Goal: Transaction & Acquisition: Purchase product/service

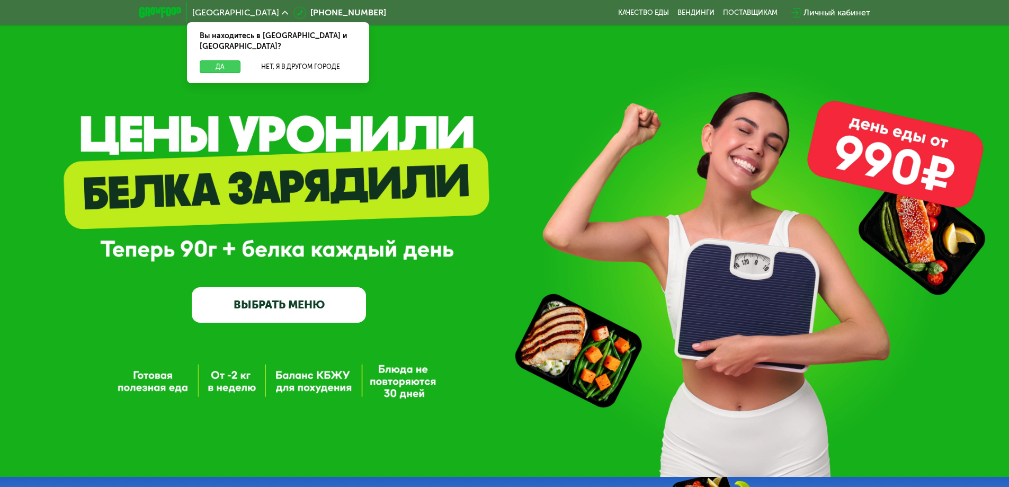
click at [217, 60] on button "Да" at bounding box center [220, 66] width 41 height 13
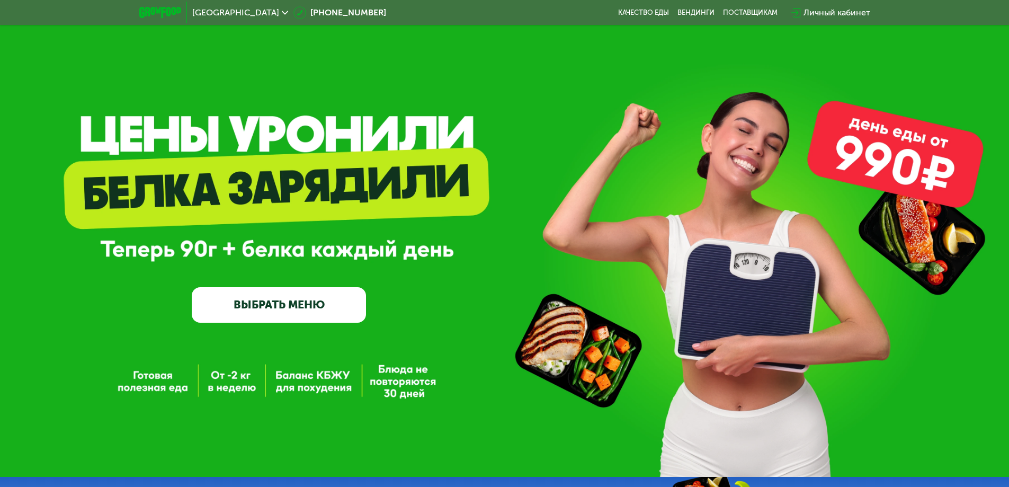
click at [342, 311] on link "ВЫБРАТЬ МЕНЮ" at bounding box center [279, 304] width 174 height 35
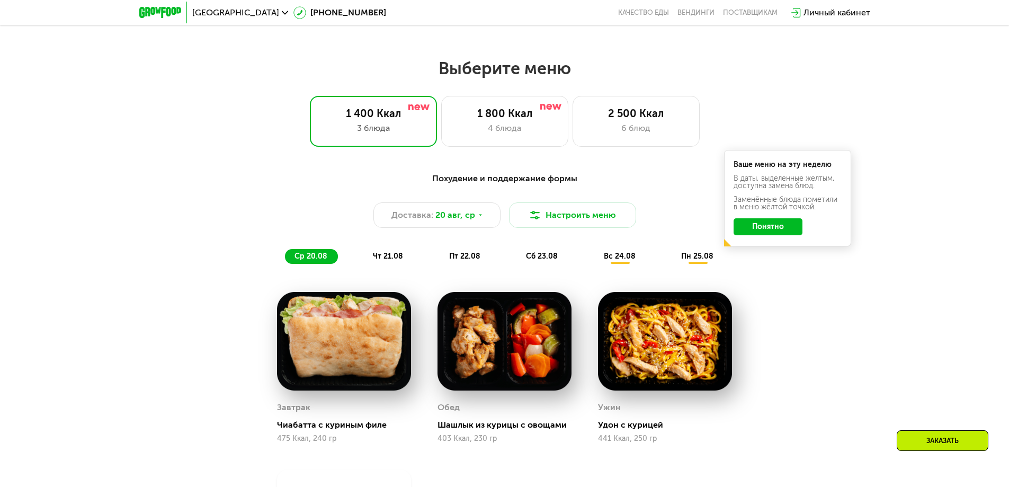
scroll to position [572, 0]
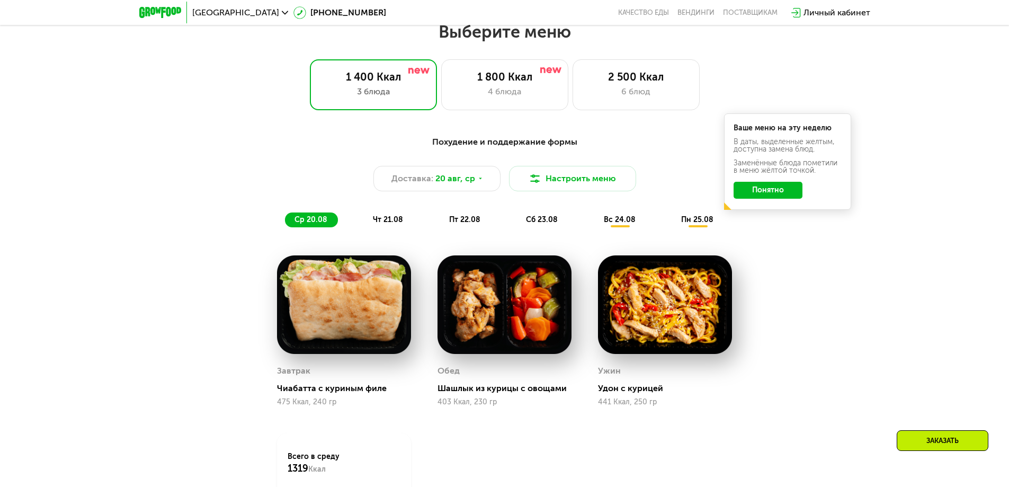
click at [792, 191] on button "Понятно" at bounding box center [768, 190] width 69 height 17
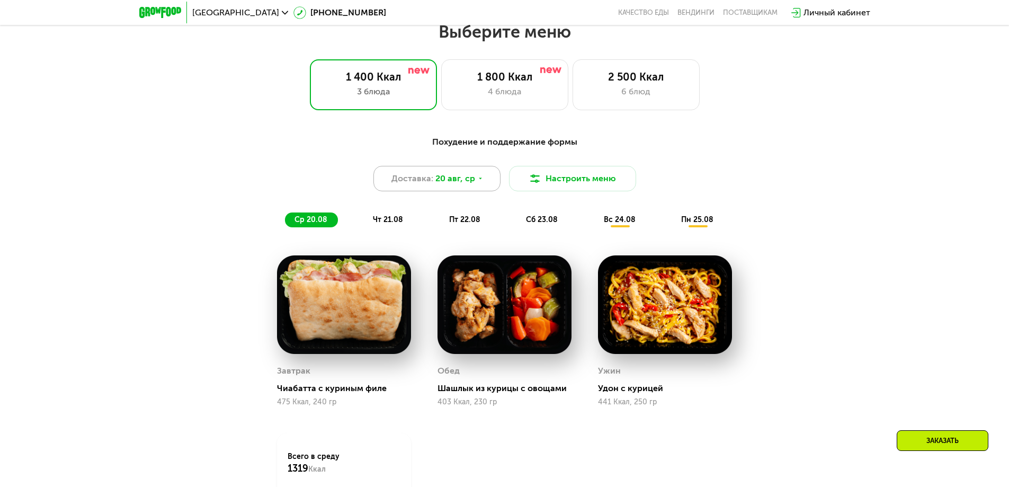
click at [477, 187] on div "Доставка: [DATE]" at bounding box center [437, 178] width 127 height 25
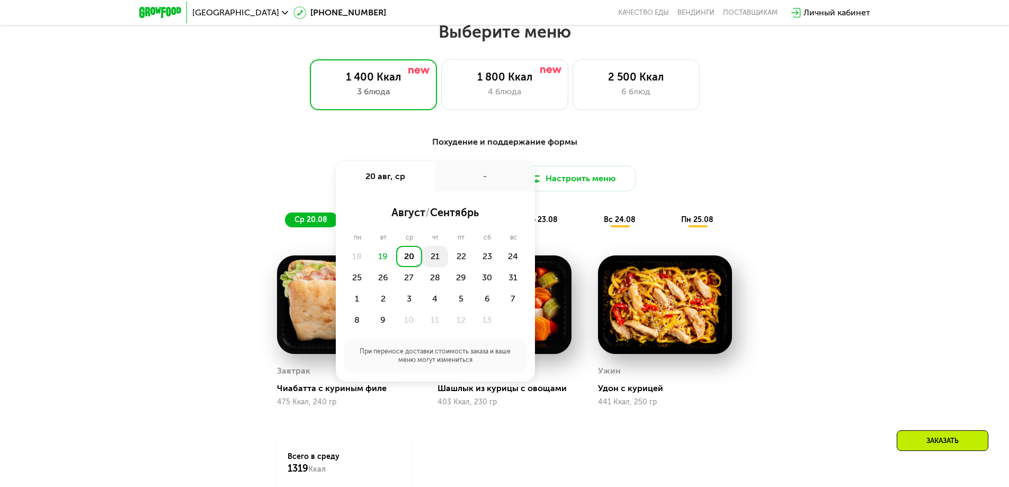
click at [448, 264] on div "21" at bounding box center [461, 256] width 26 height 21
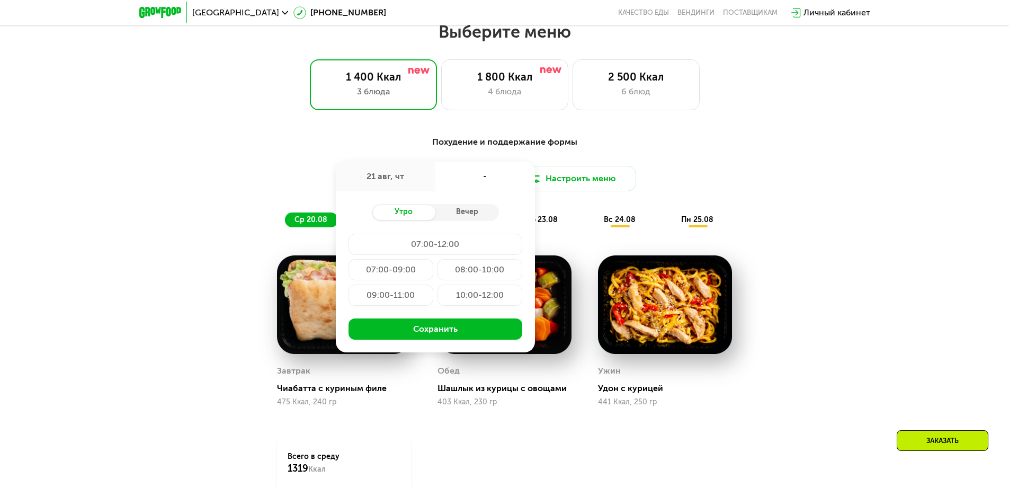
click at [438, 273] on div "07:00-09:00" at bounding box center [480, 269] width 85 height 21
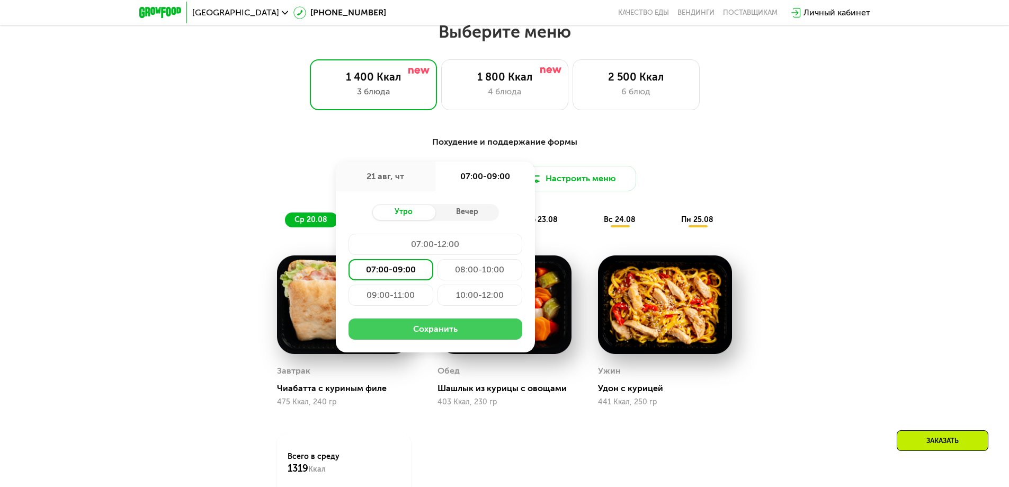
click at [433, 336] on button "Сохранить" at bounding box center [436, 328] width 174 height 21
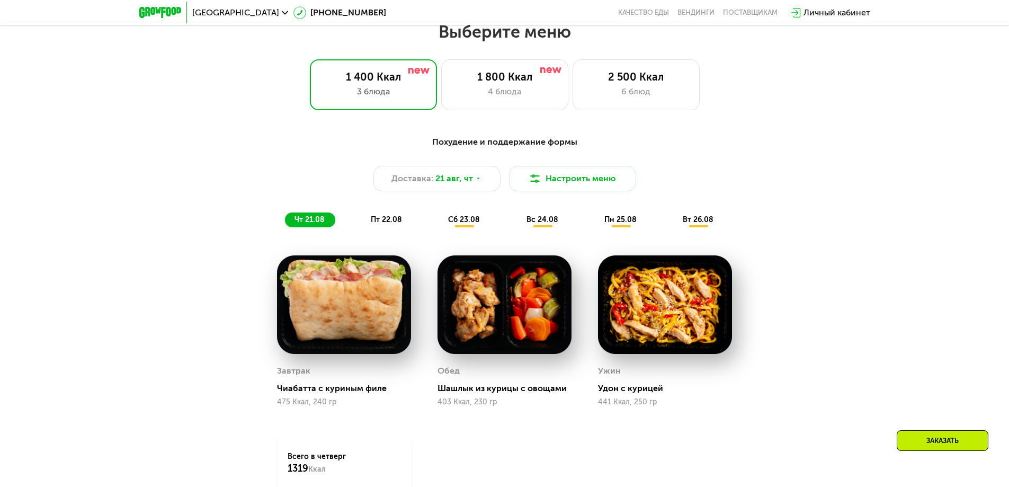
click at [383, 224] on span "пт 22.08" at bounding box center [386, 219] width 31 height 9
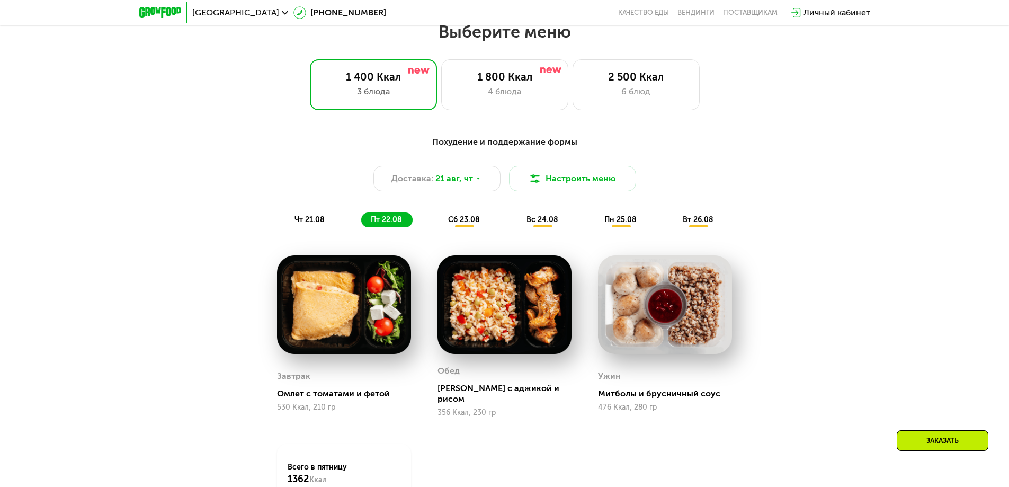
click at [321, 223] on span "чт 21.08" at bounding box center [310, 219] width 30 height 9
